Goal: Obtain resource: Obtain resource

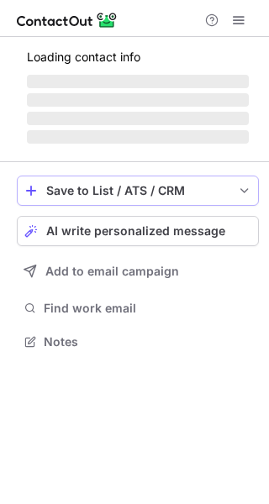
scroll to position [325, 269]
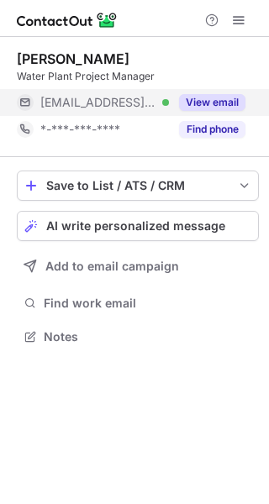
click at [239, 101] on button "View email" at bounding box center [212, 102] width 66 height 17
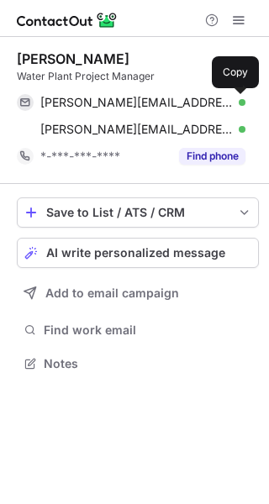
scroll to position [352, 269]
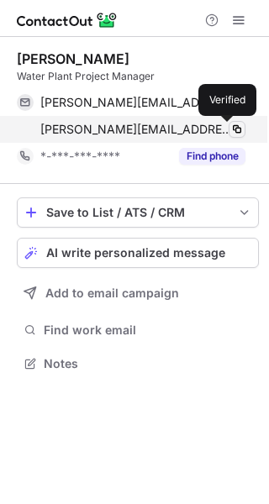
click at [228, 129] on button at bounding box center [236, 129] width 17 height 17
